Goal: Information Seeking & Learning: Learn about a topic

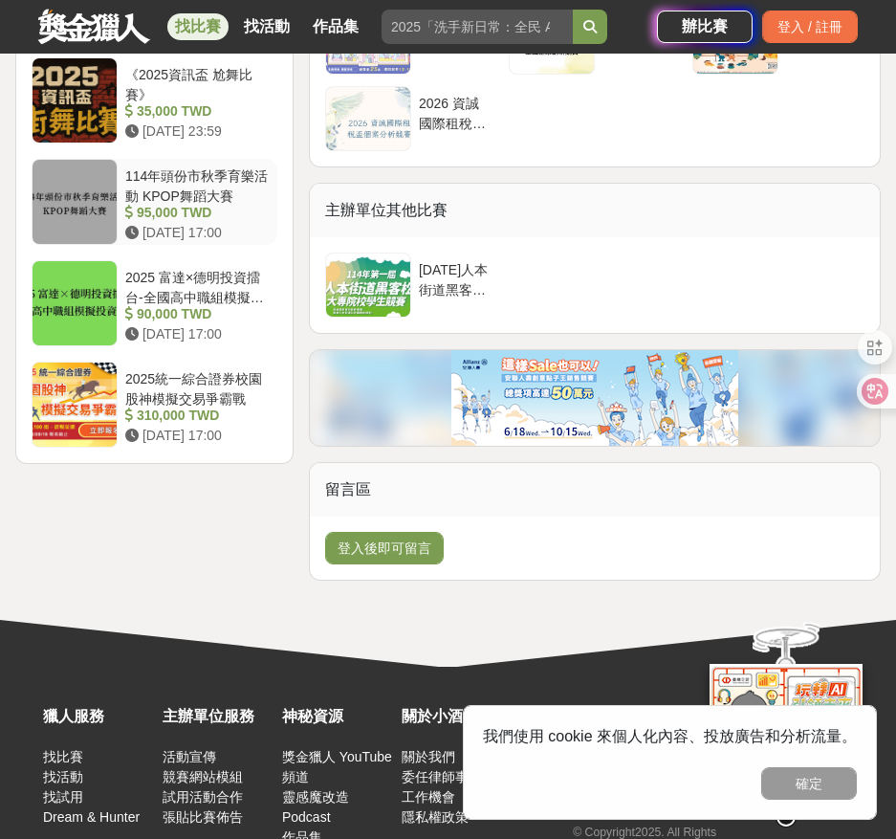
scroll to position [2583, 0]
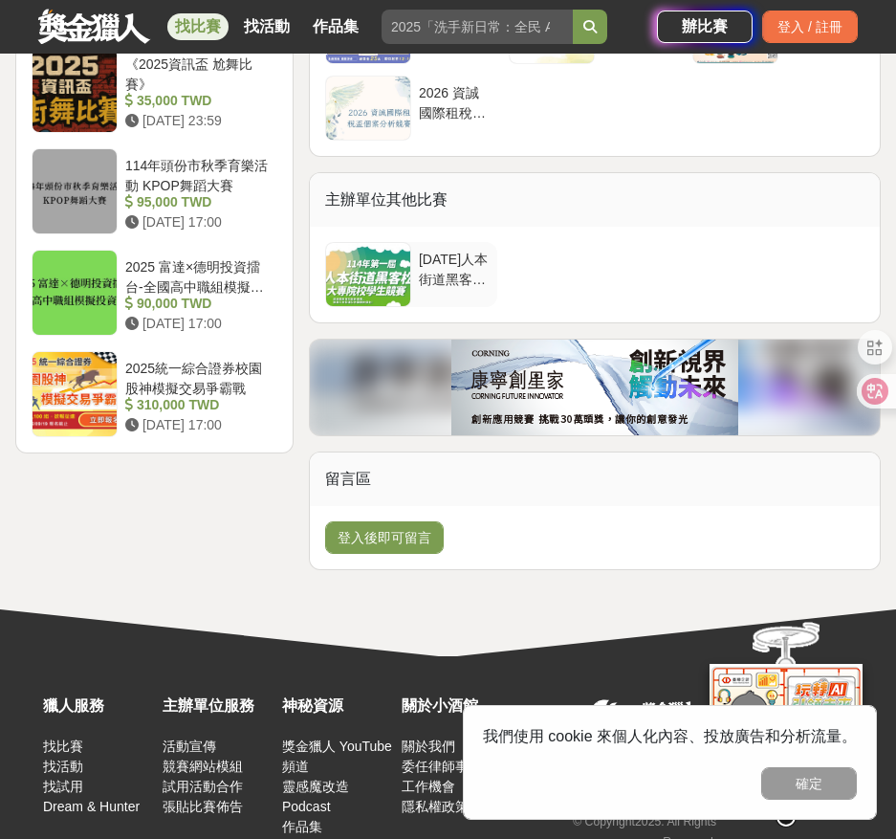
click at [363, 243] on div at bounding box center [368, 274] width 84 height 63
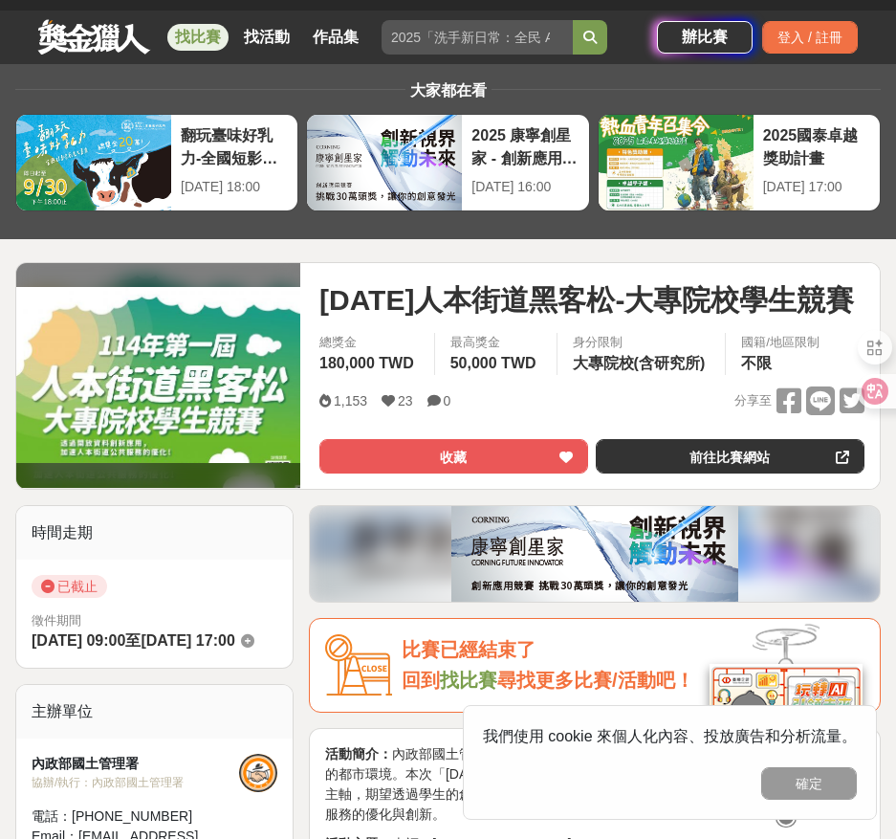
scroll to position [0, 0]
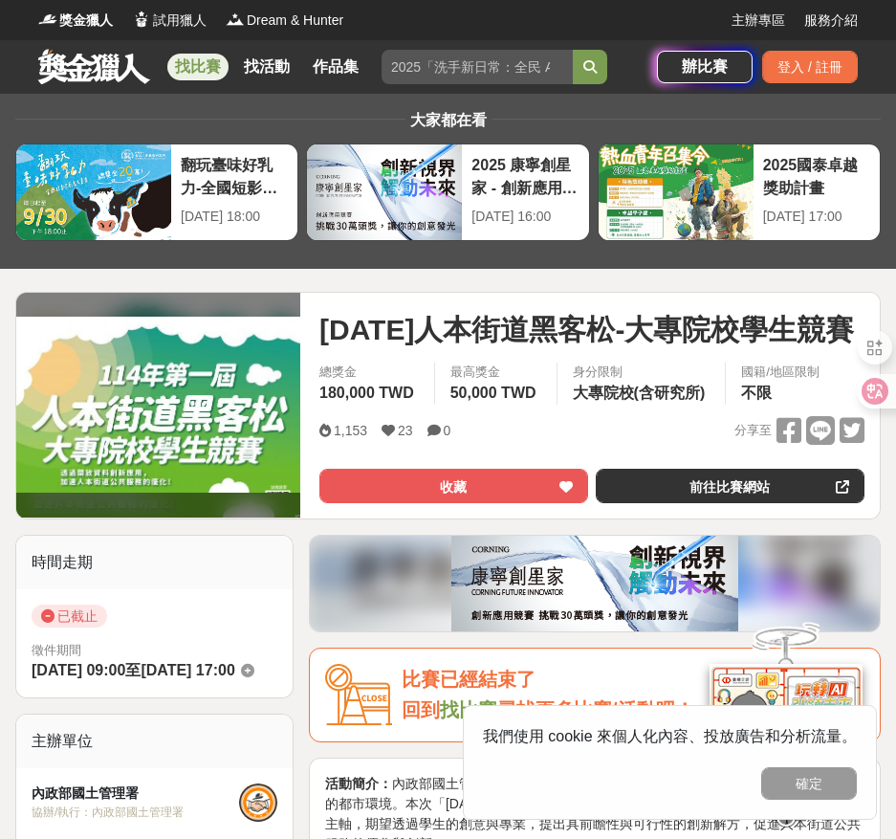
click at [181, 360] on img at bounding box center [158, 405] width 284 height 176
click at [86, 55] on link at bounding box center [94, 66] width 116 height 36
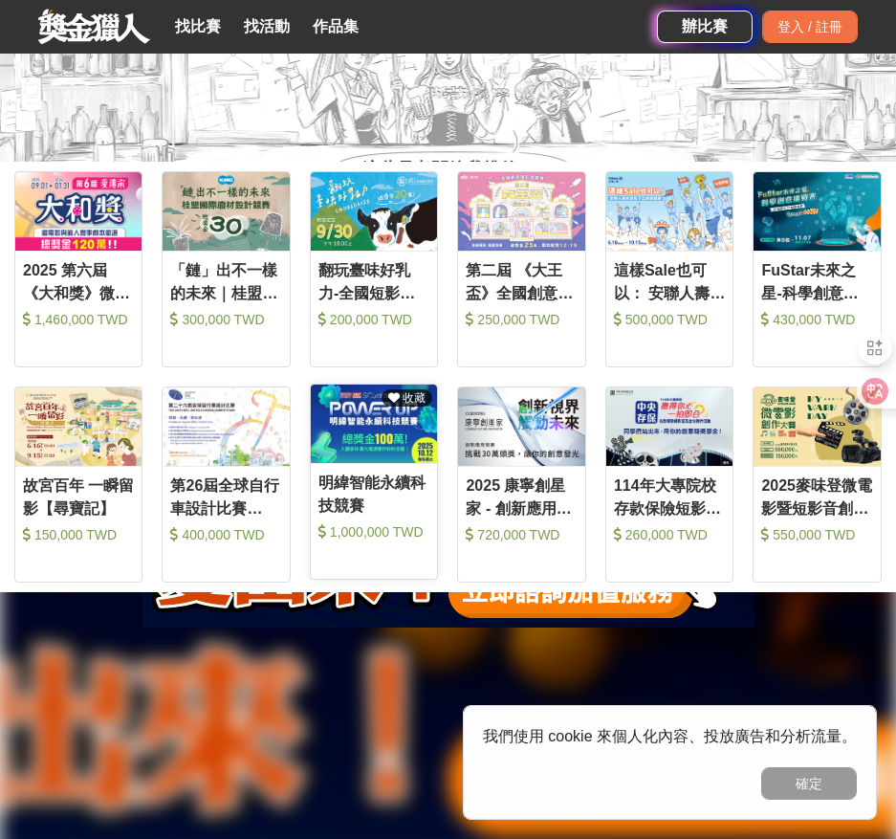
scroll to position [873, 0]
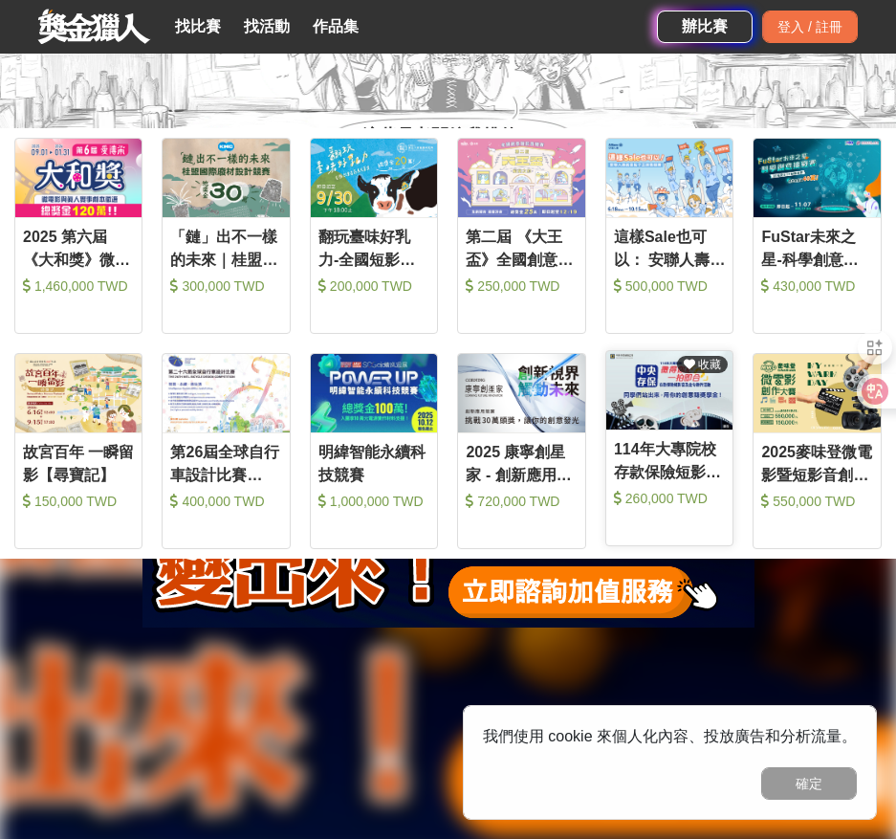
click at [647, 503] on div "260,000 TWD" at bounding box center [669, 498] width 111 height 19
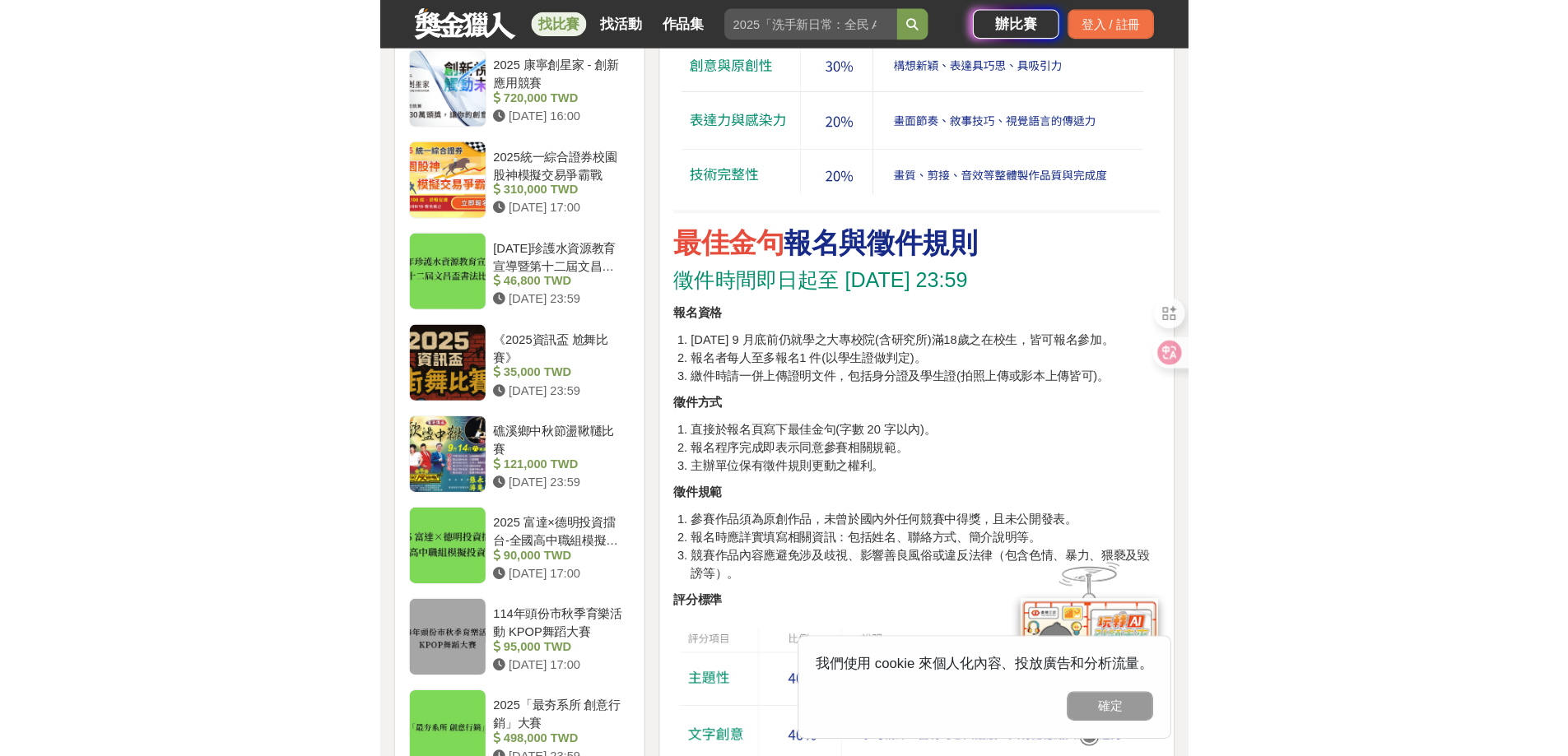
scroll to position [1810, 0]
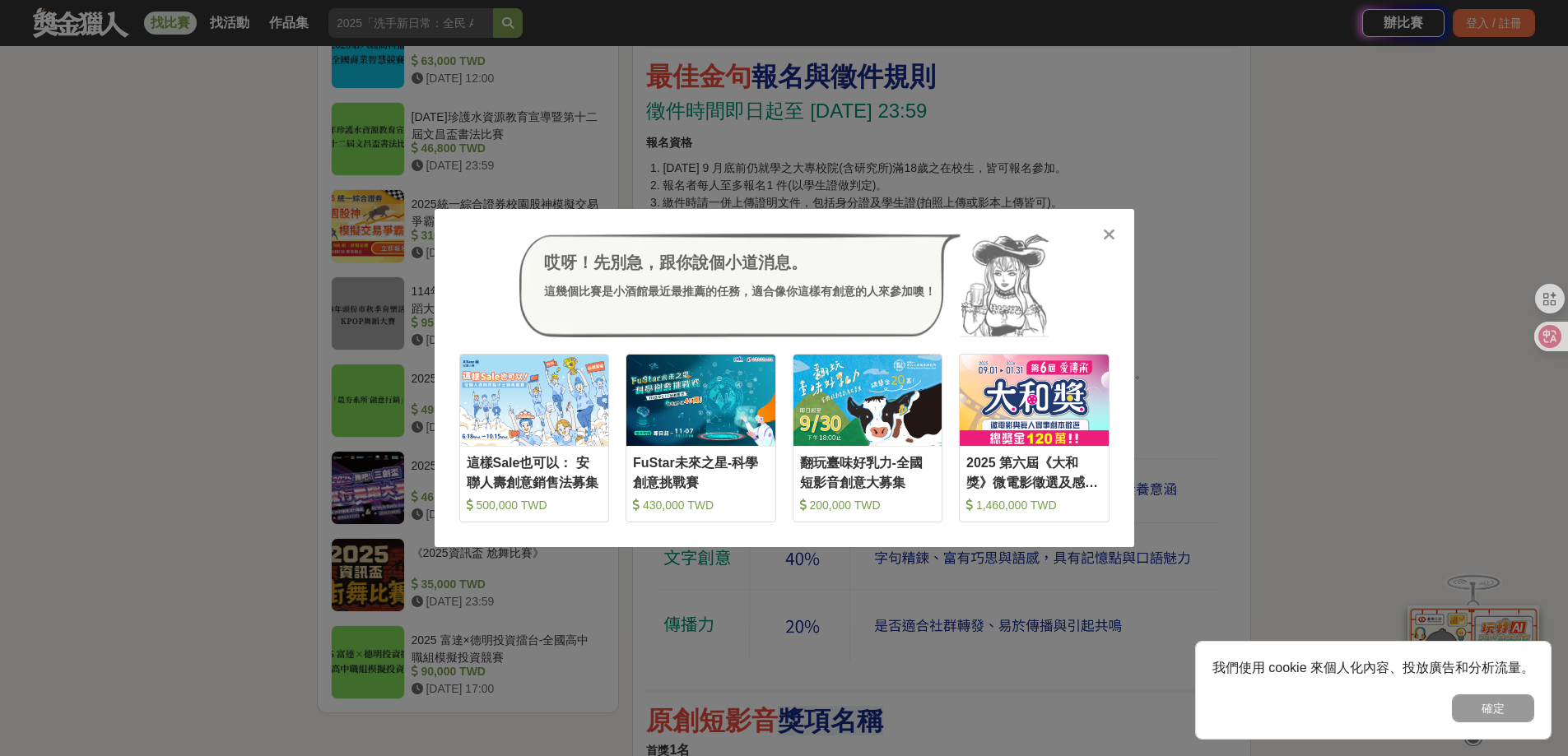
click at [770, 151] on div "哎呀！先別急，跟你說個小道消息。 這幾個比賽是小酒館最近最推薦的任務，適合像你這樣有創意的人來參加噢！ 收藏 這樣Sale也可以： 安聯人壽創意銷售法募集 5…" at bounding box center [784, 378] width 1568 height 756
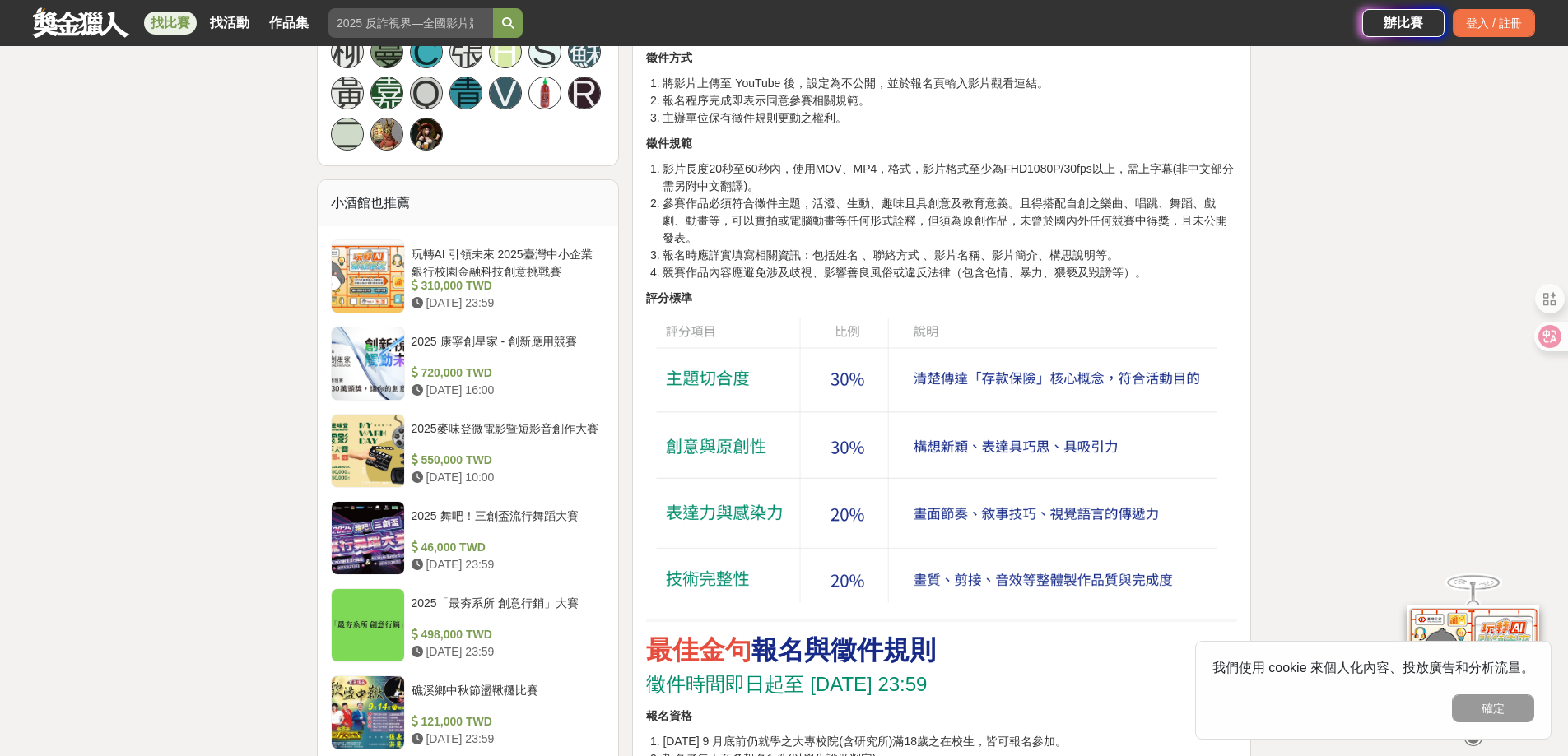
scroll to position [1234, 0]
